Goal: Task Accomplishment & Management: Manage account settings

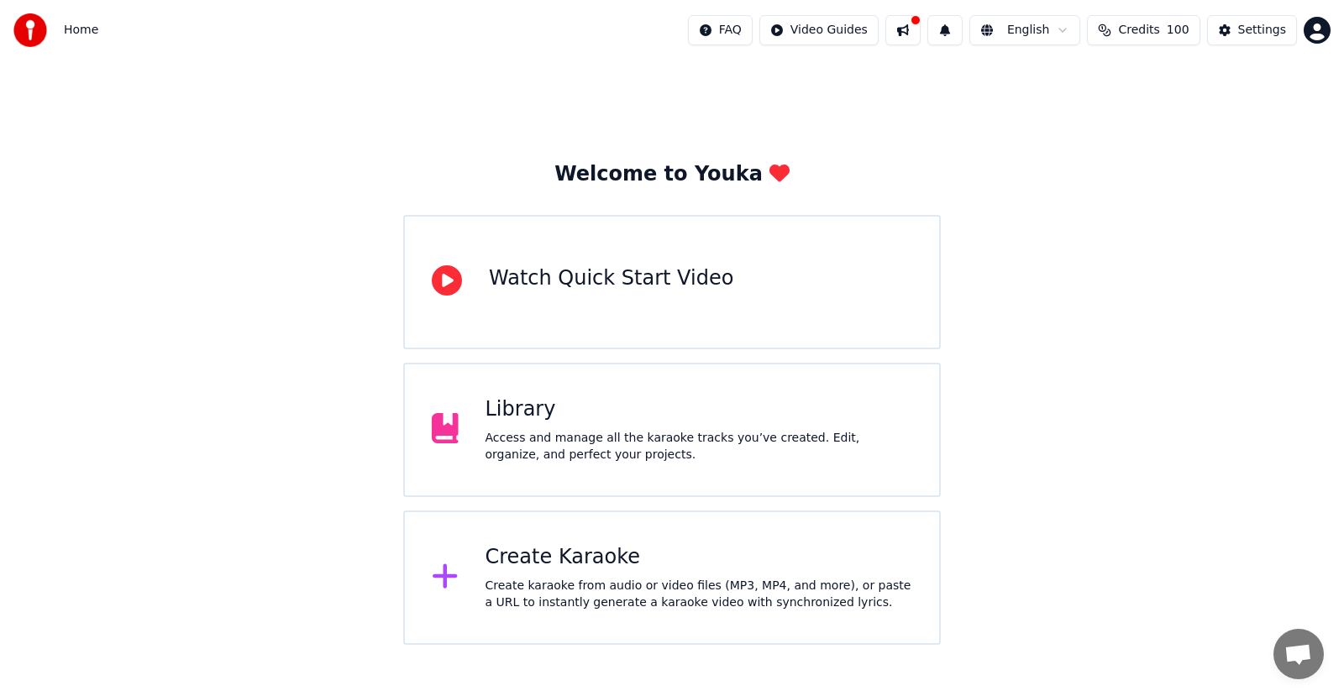
click at [519, 583] on div "Create karaoke from audio or video files (MP3, MP4, and more), or paste a URL t…" at bounding box center [699, 595] width 428 height 34
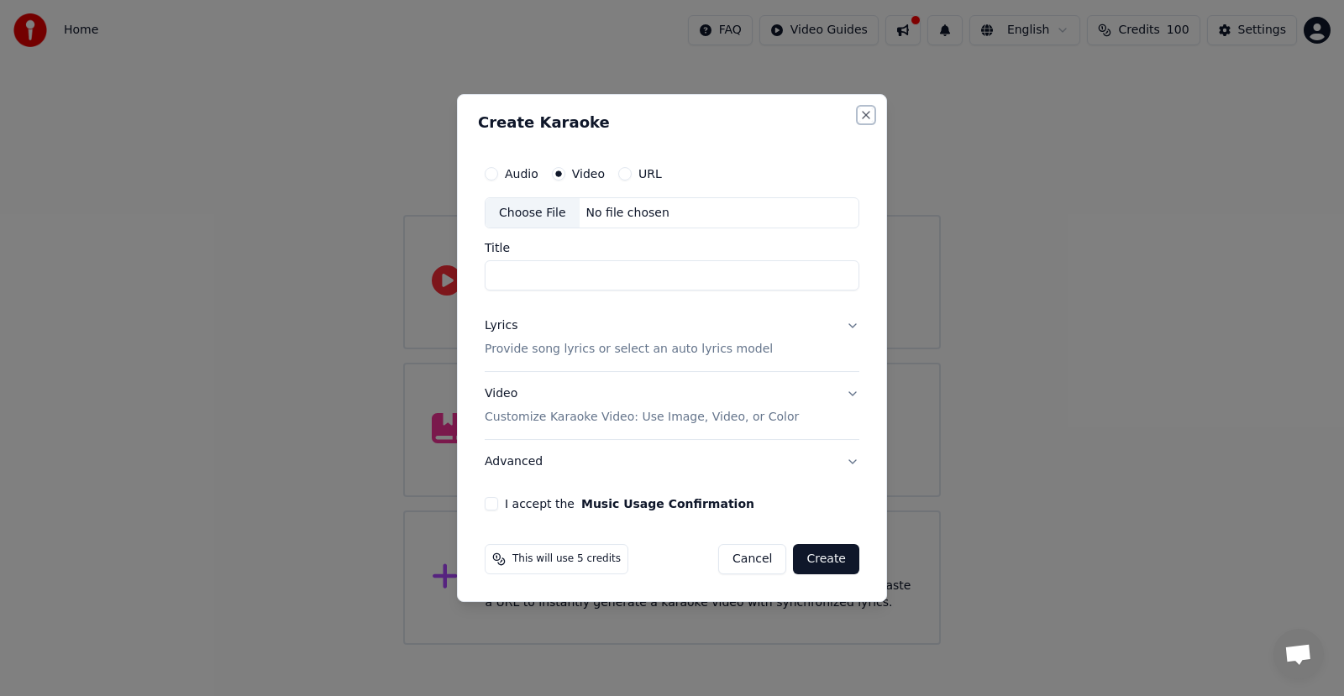
click at [868, 114] on button "Close" at bounding box center [865, 114] width 13 height 13
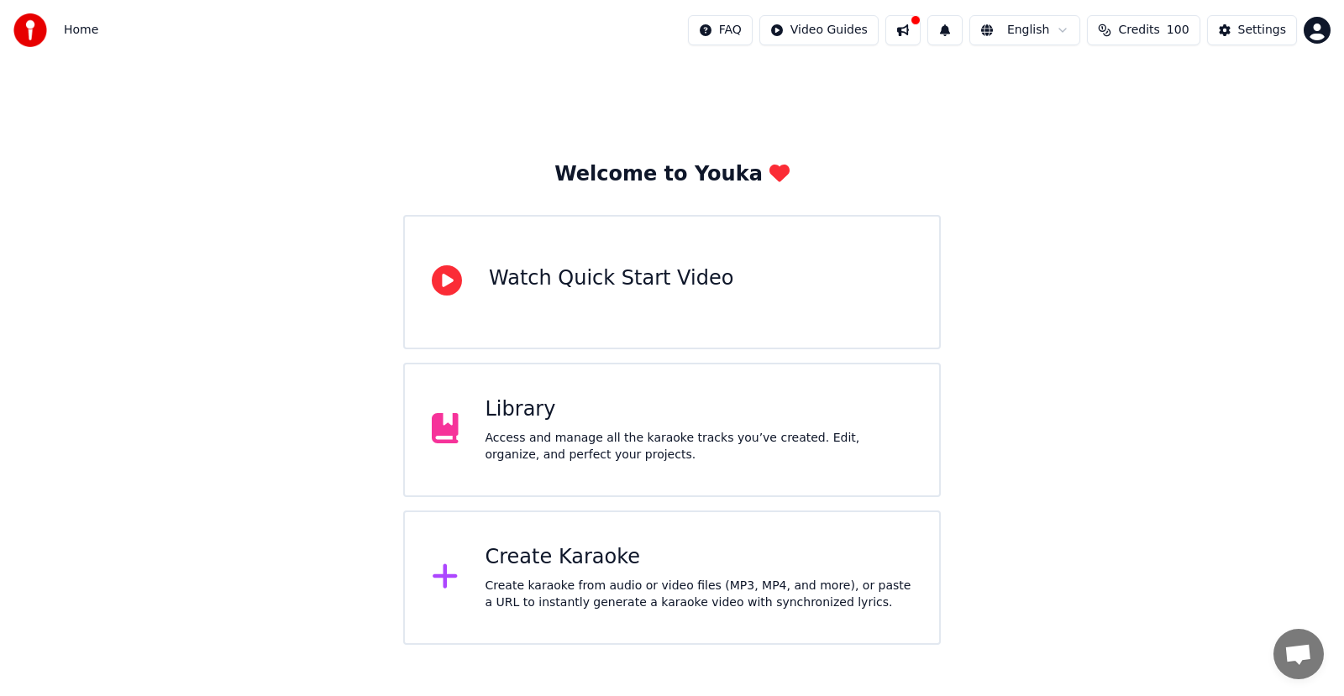
click at [1254, 29] on div "Settings" at bounding box center [1262, 30] width 48 height 17
